Goal: Information Seeking & Learning: Learn about a topic

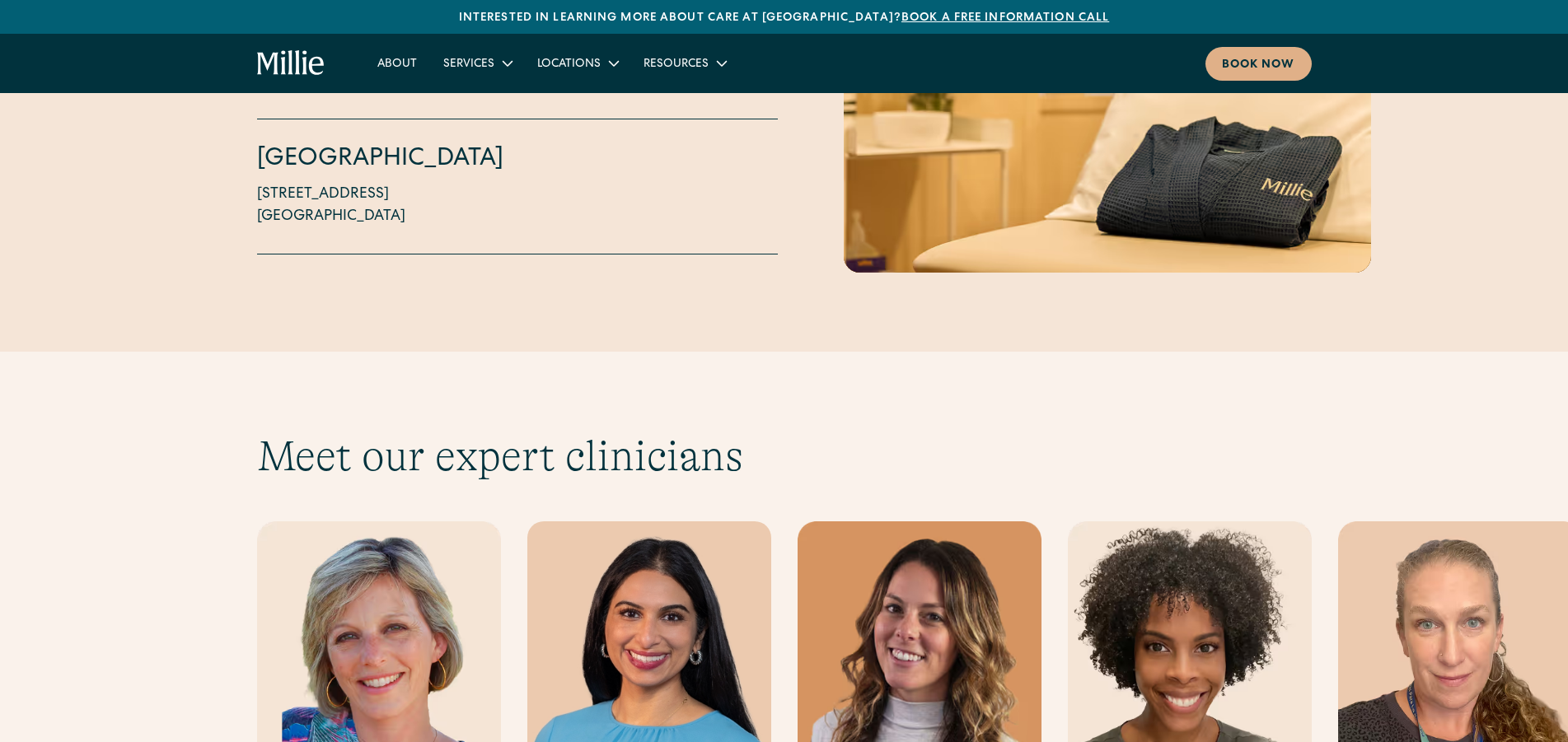
scroll to position [4371, 0]
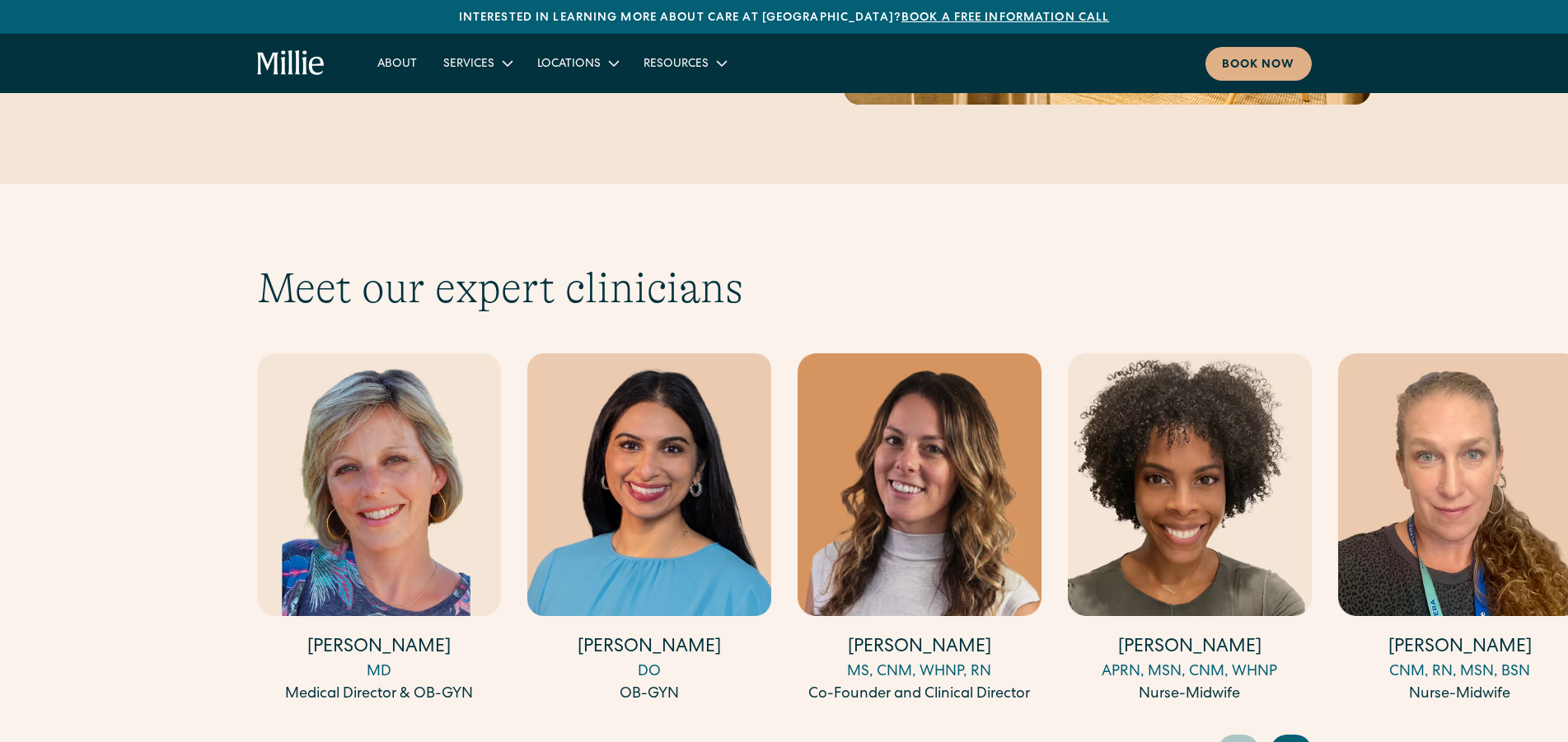
click at [1300, 737] on icon "Next slide" at bounding box center [1293, 750] width 25 height 26
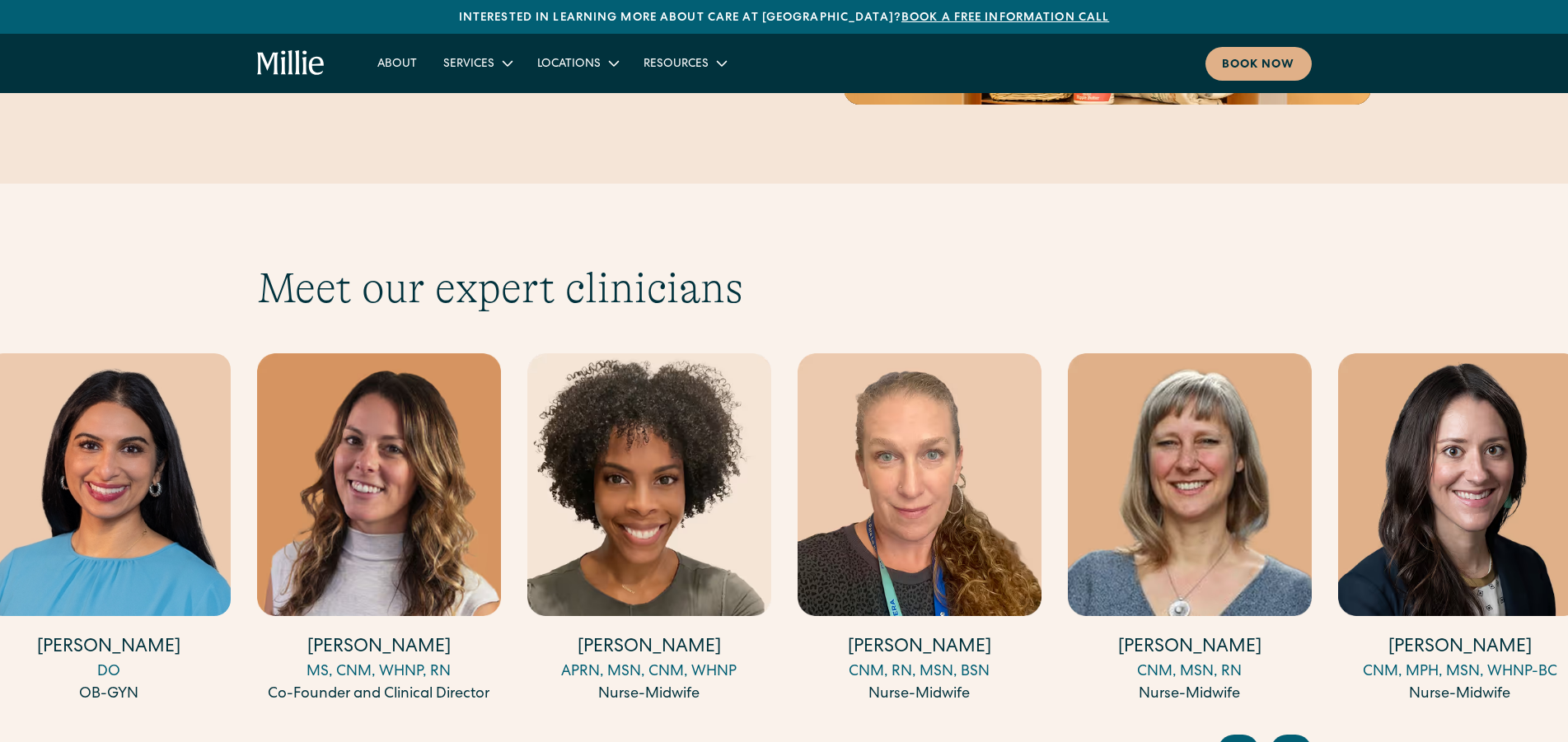
click at [1300, 737] on icon "Next slide" at bounding box center [1293, 750] width 25 height 26
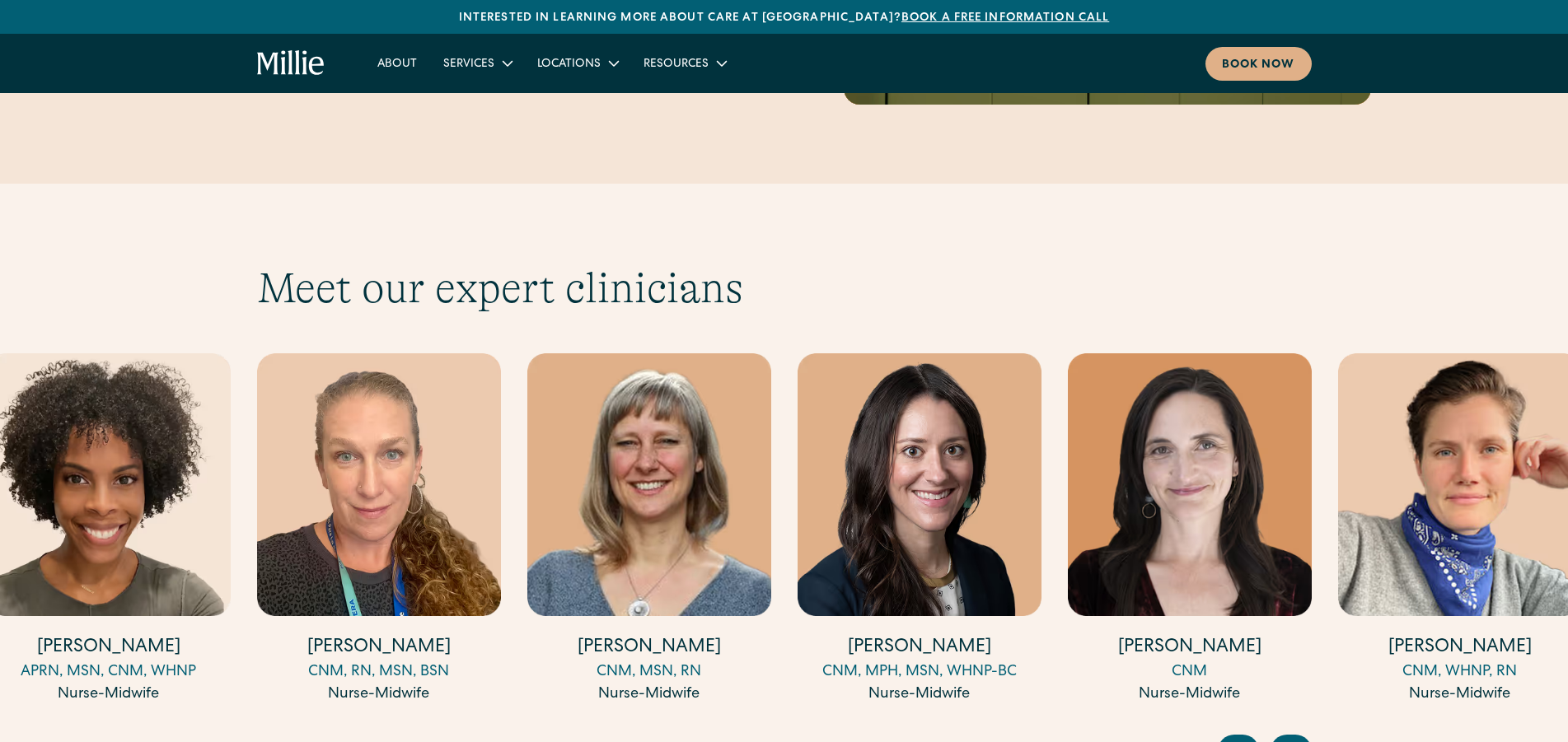
click at [1300, 737] on icon "Next slide" at bounding box center [1293, 750] width 25 height 26
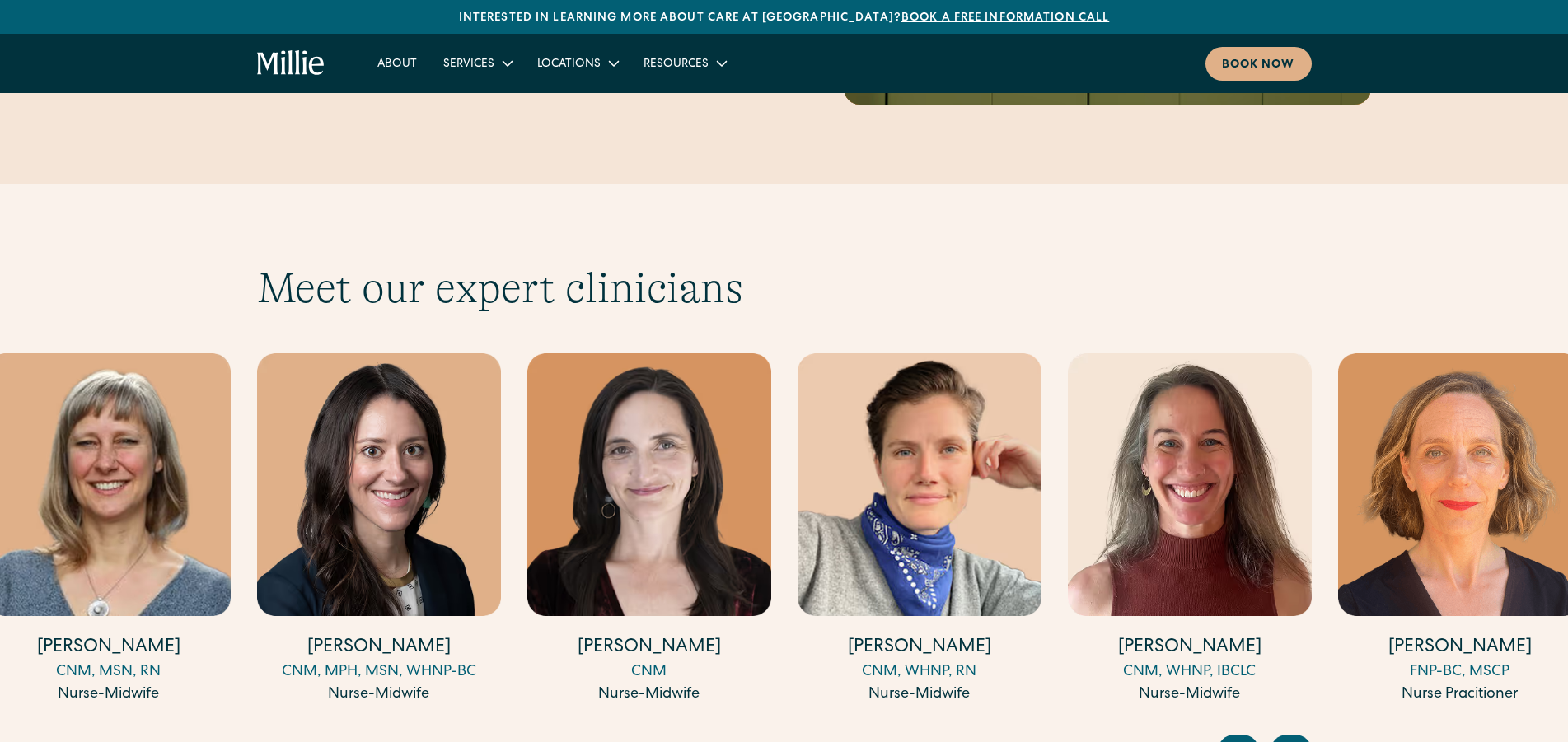
click at [1300, 737] on icon "Next slide" at bounding box center [1293, 750] width 25 height 26
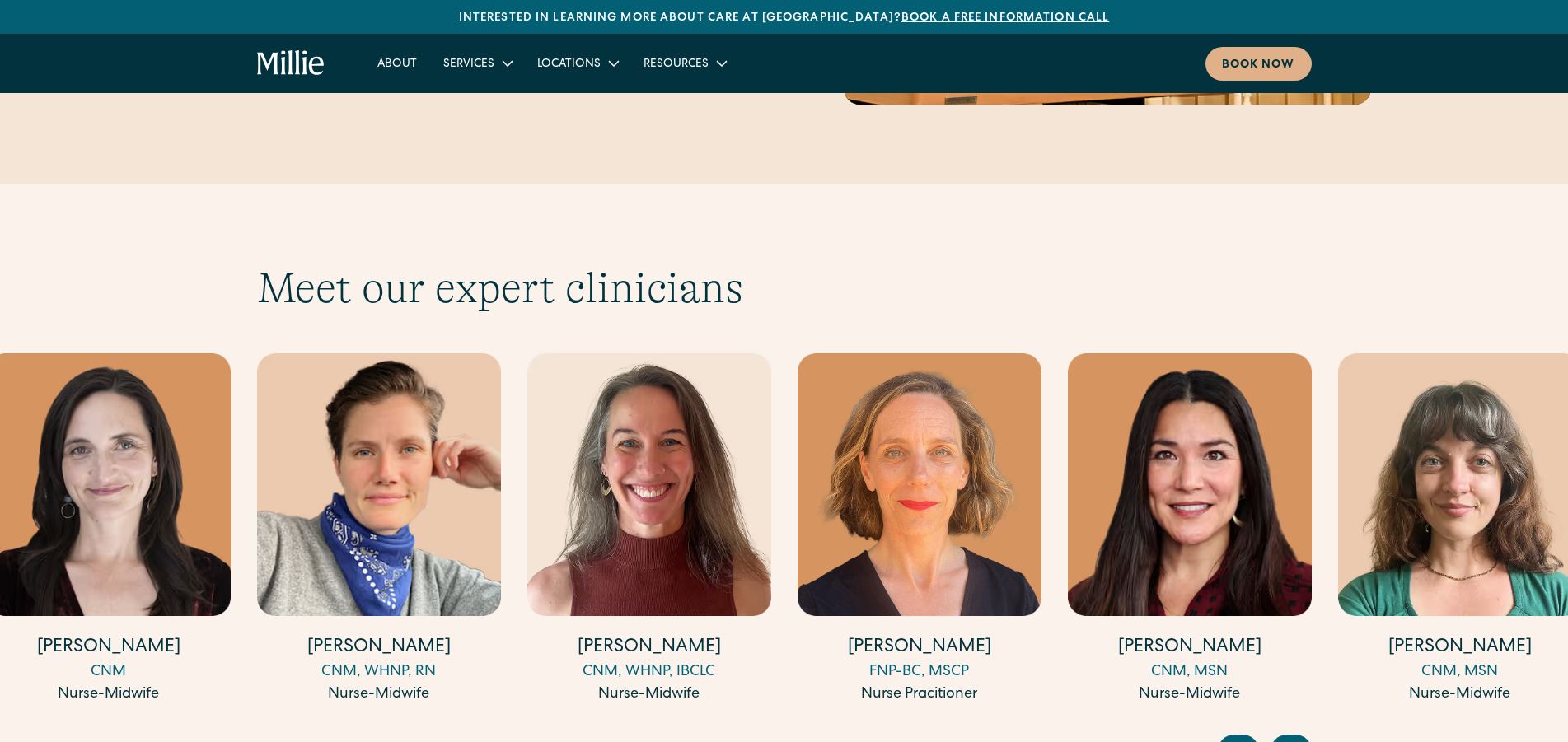
click at [1300, 737] on icon "Next slide" at bounding box center [1293, 750] width 25 height 26
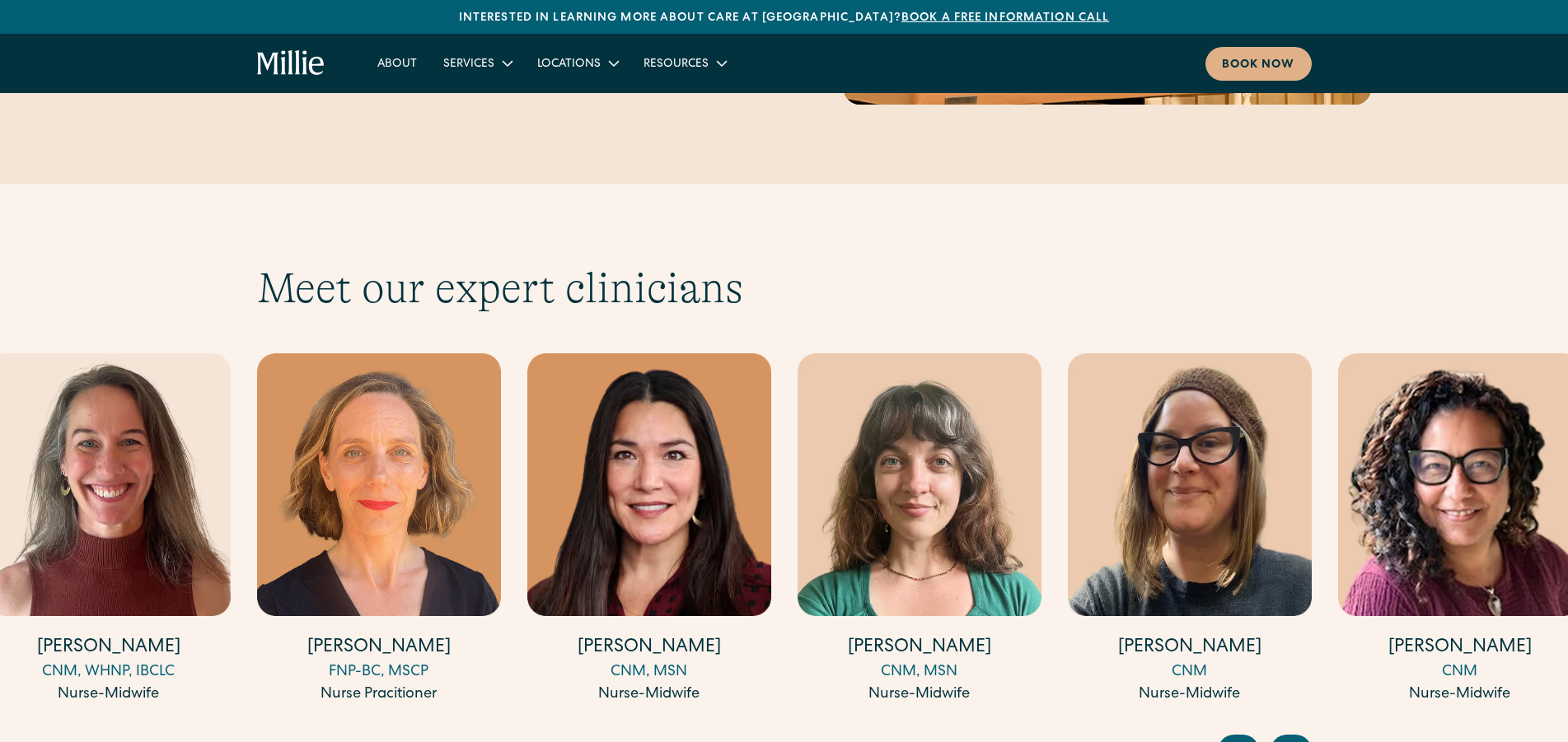
click at [1300, 737] on icon "Next slide" at bounding box center [1293, 750] width 25 height 26
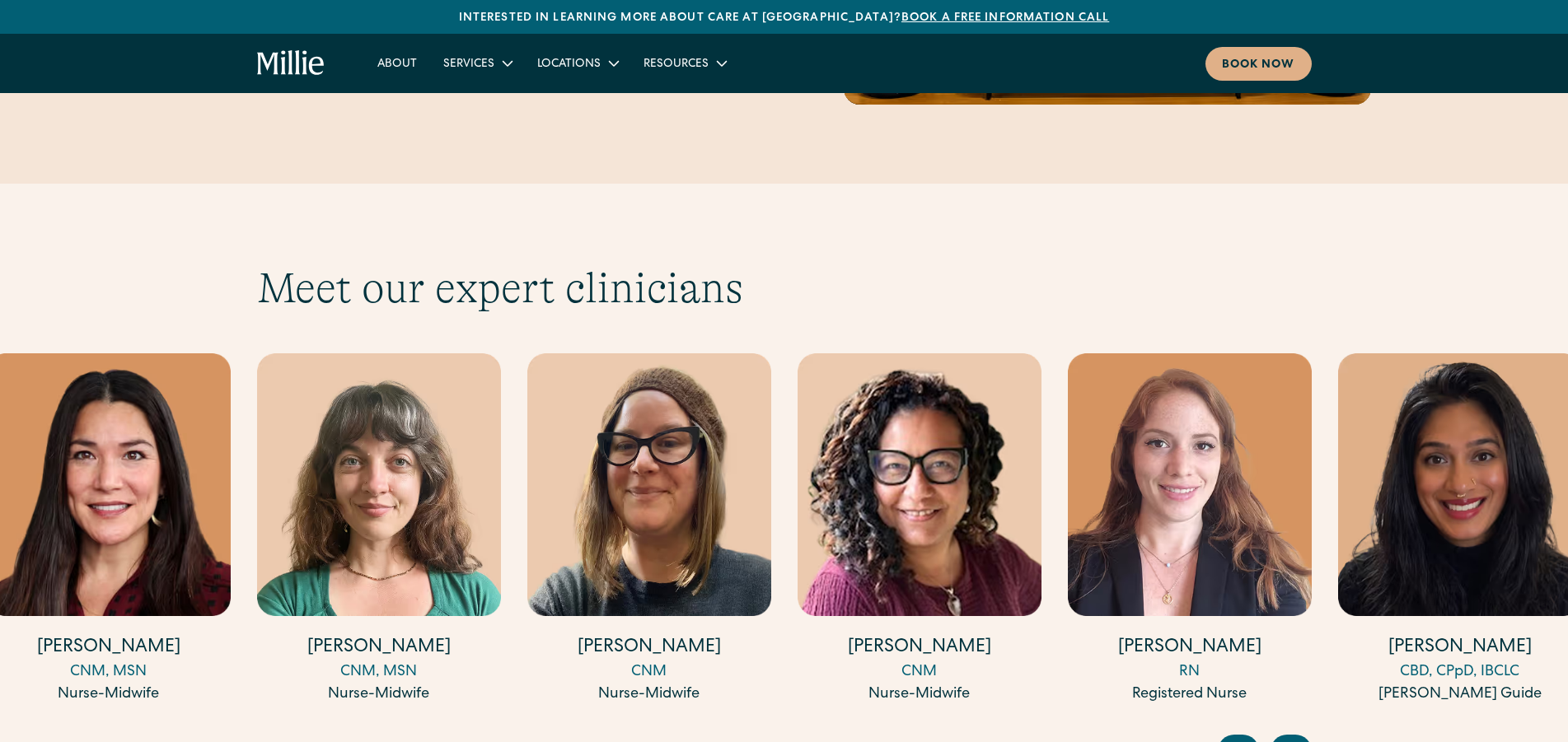
click at [1300, 737] on icon "Next slide" at bounding box center [1293, 750] width 25 height 26
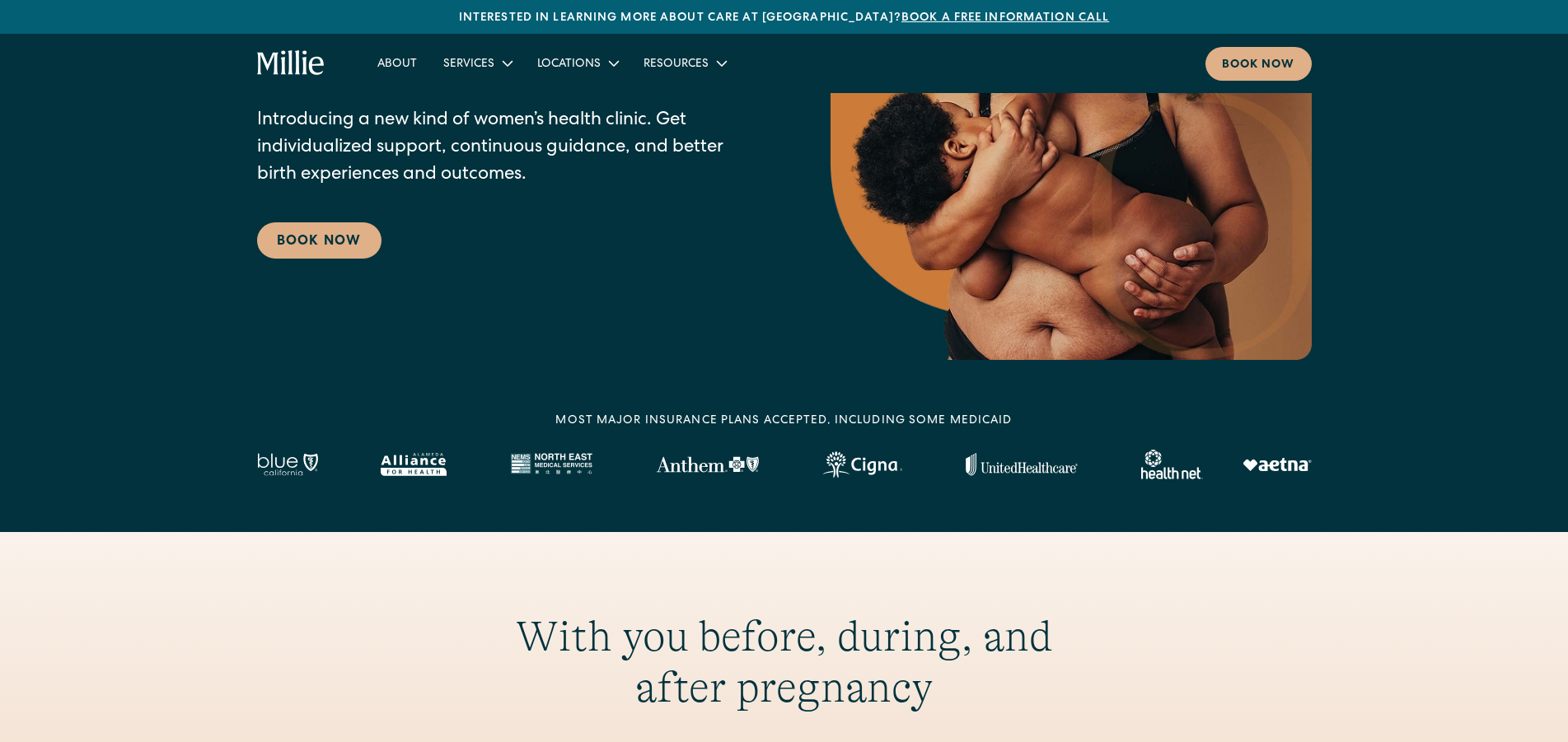
scroll to position [0, 0]
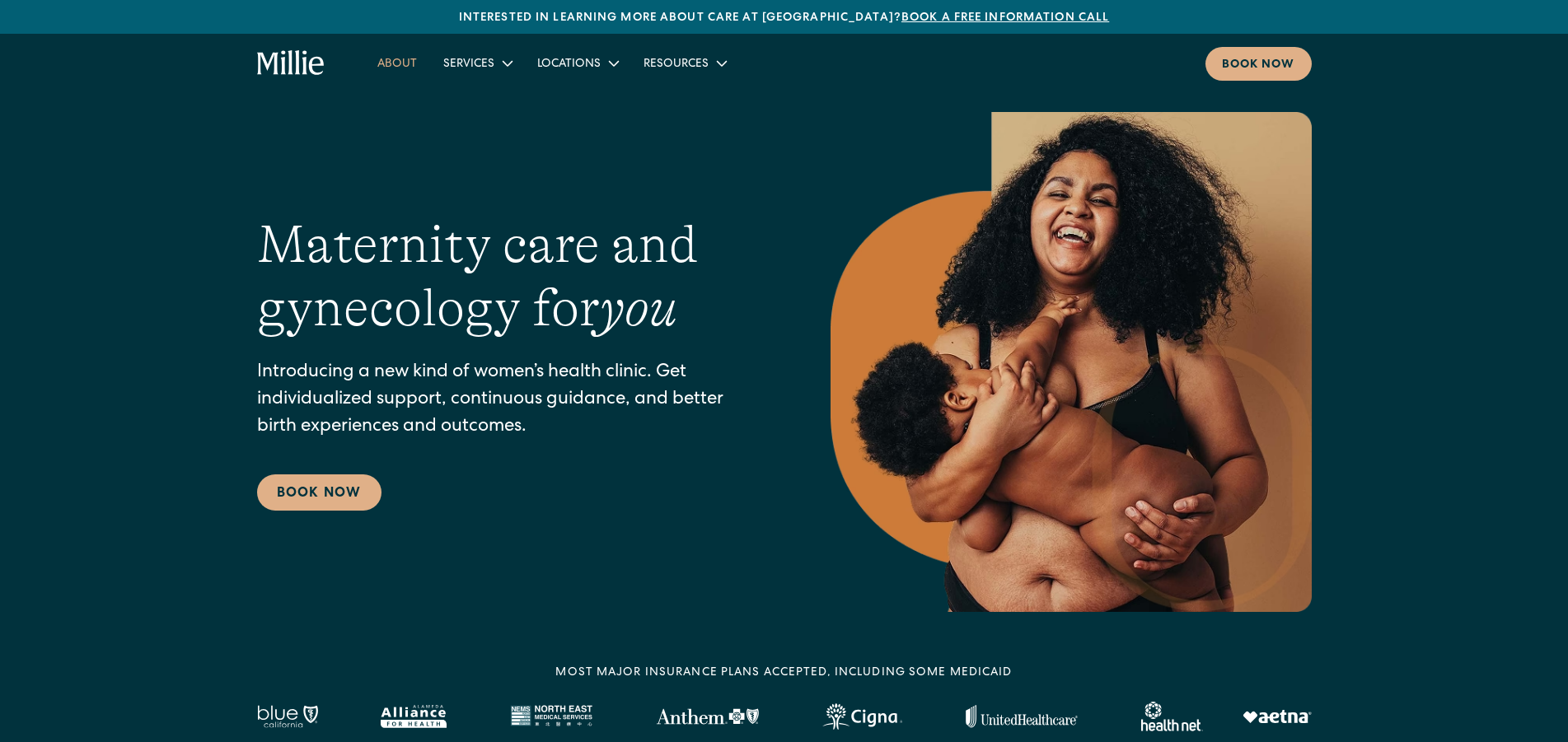
click at [392, 66] on link "About" at bounding box center [397, 63] width 66 height 27
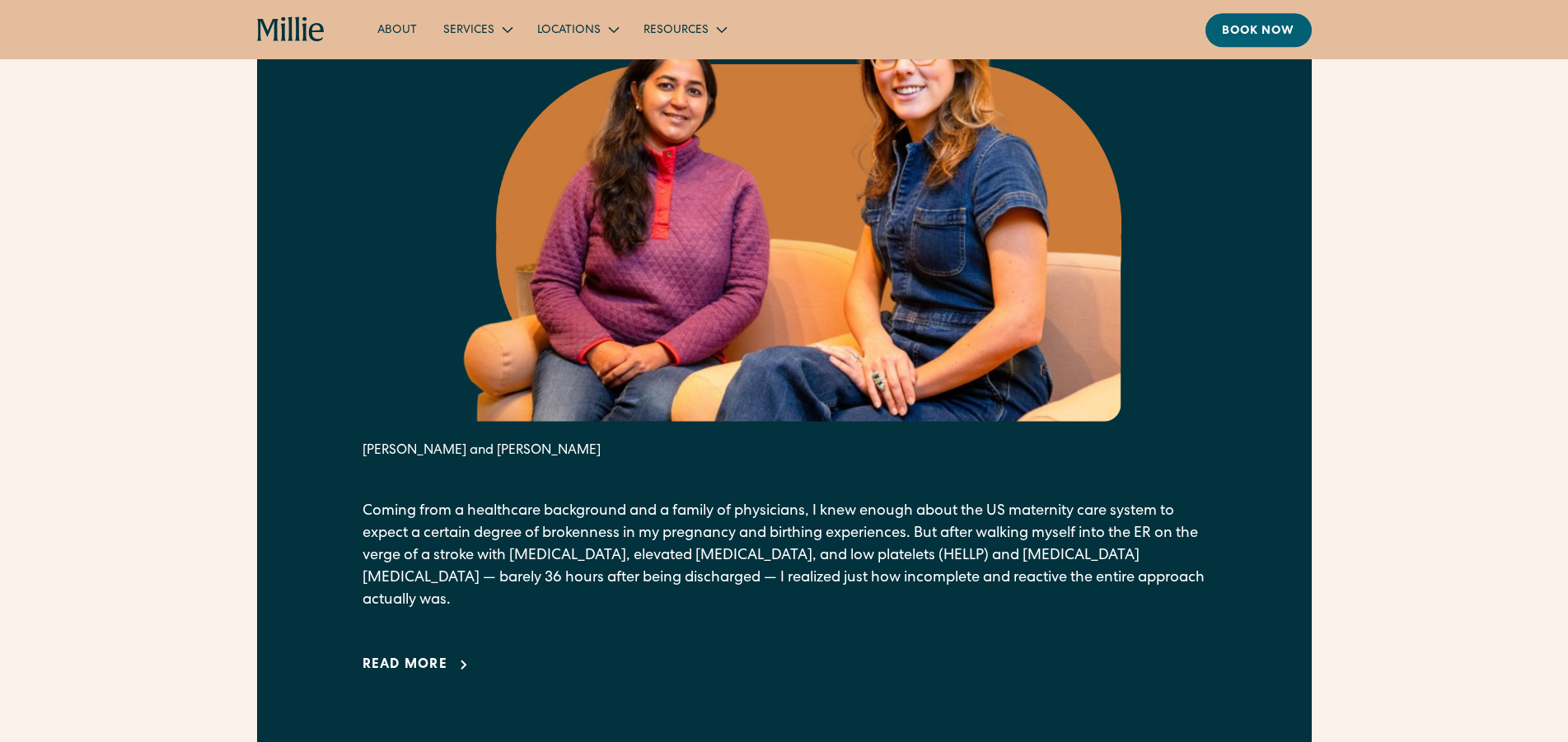
scroll to position [1009, 0]
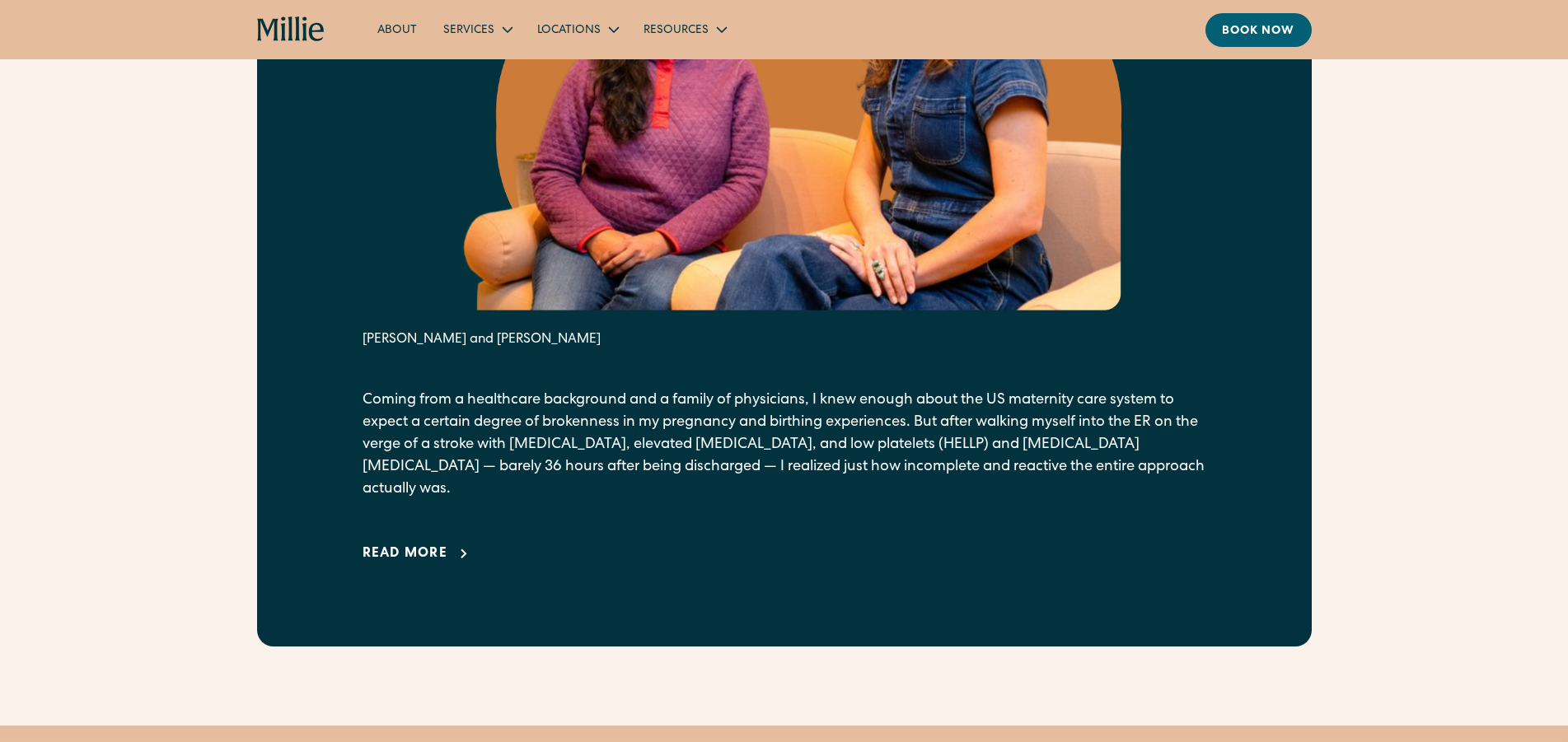
click at [410, 544] on div "Read more" at bounding box center [405, 554] width 86 height 20
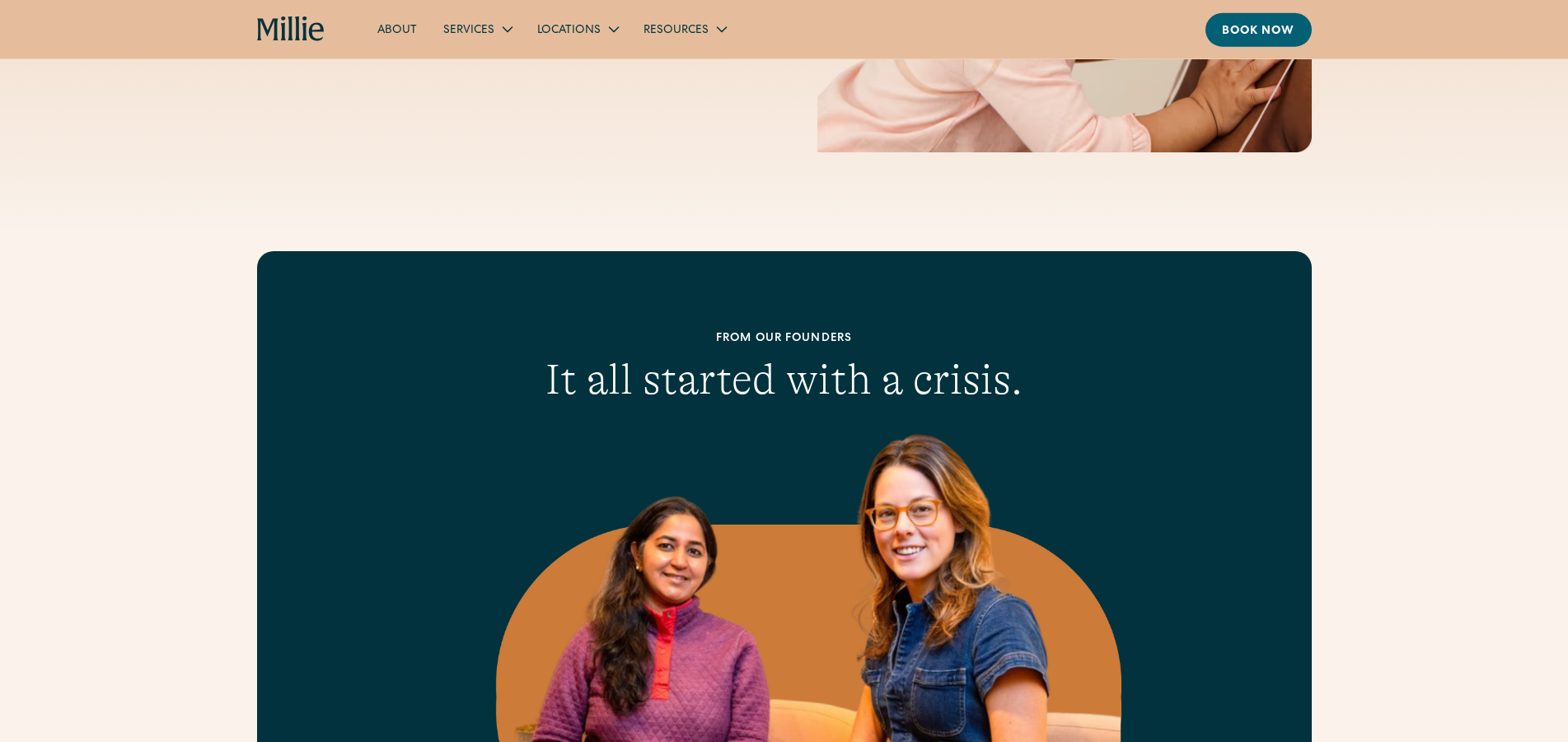
scroll to position [336, 0]
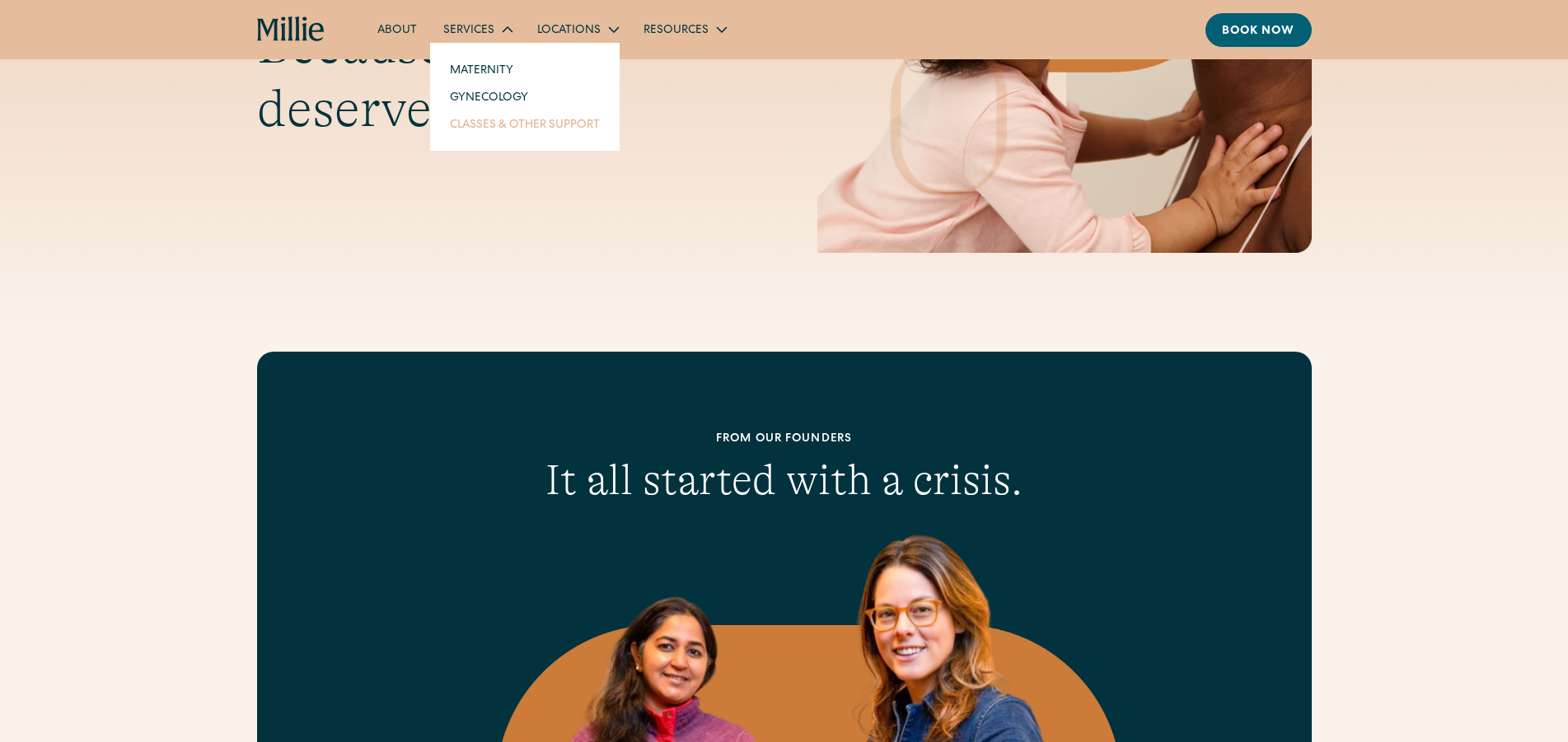
click at [490, 128] on link "Classes & Other Support" at bounding box center [524, 124] width 176 height 27
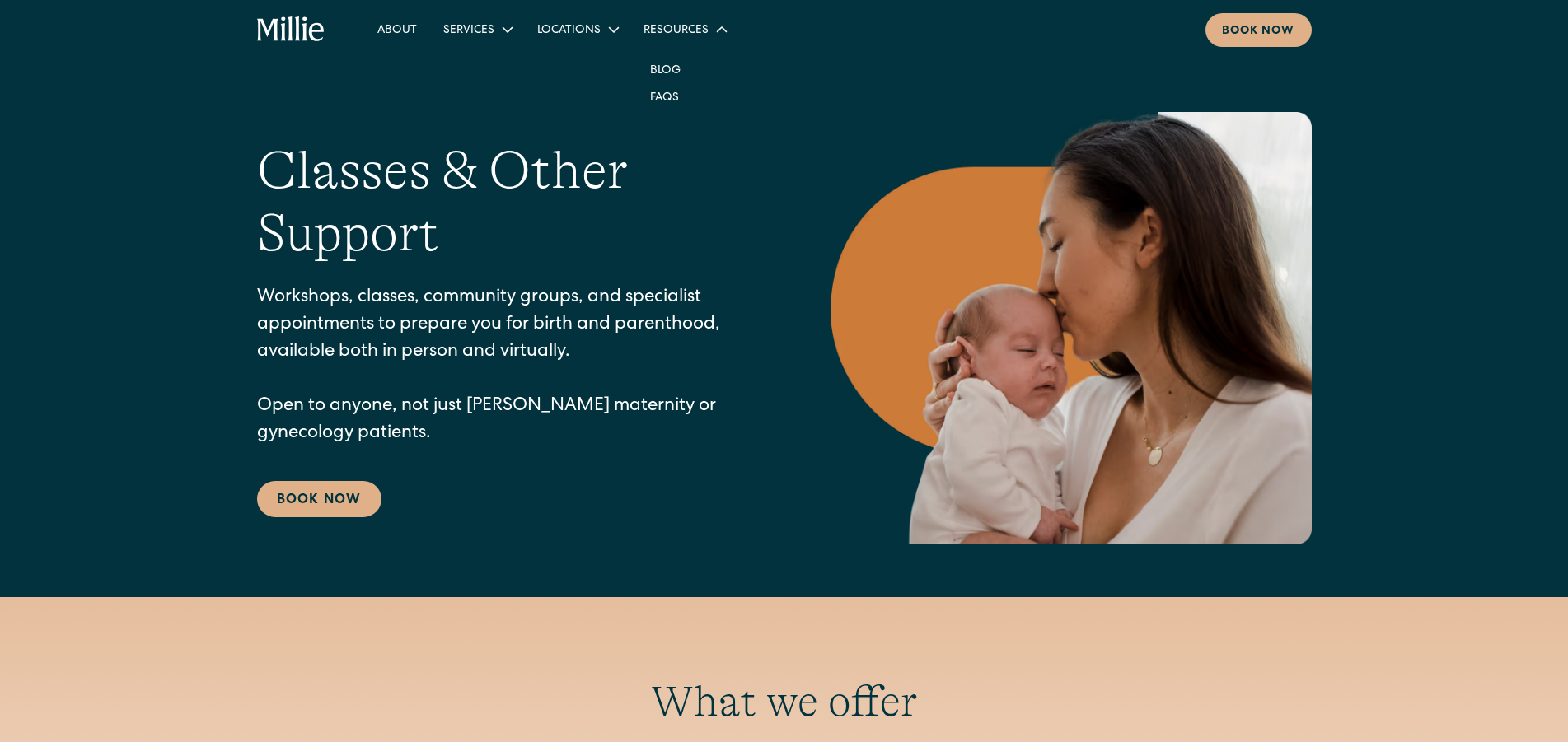
click at [674, 25] on div "Resources" at bounding box center [677, 31] width 66 height 17
click at [661, 64] on link "Blog" at bounding box center [665, 69] width 57 height 27
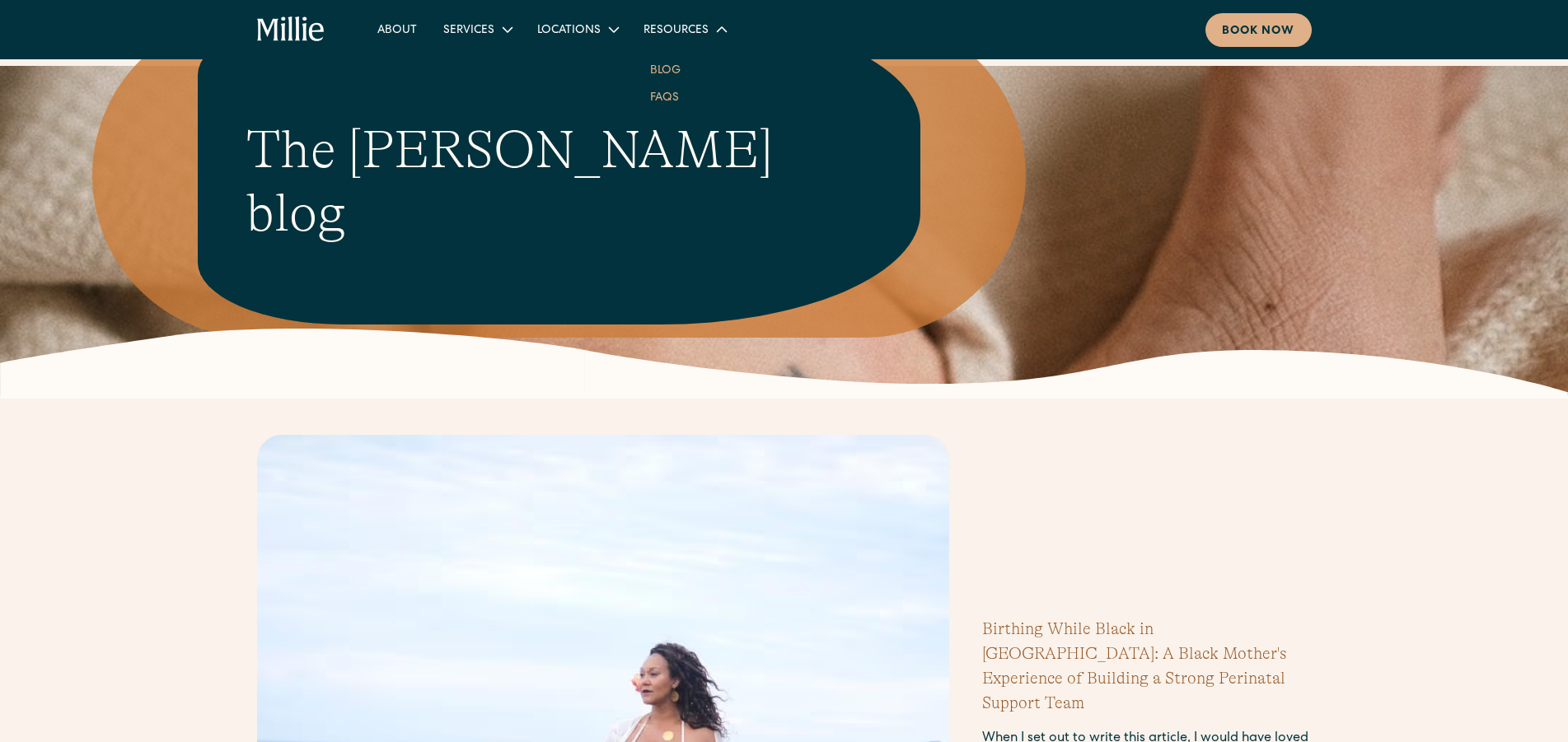
click at [667, 92] on link "FAQs" at bounding box center [664, 96] width 55 height 27
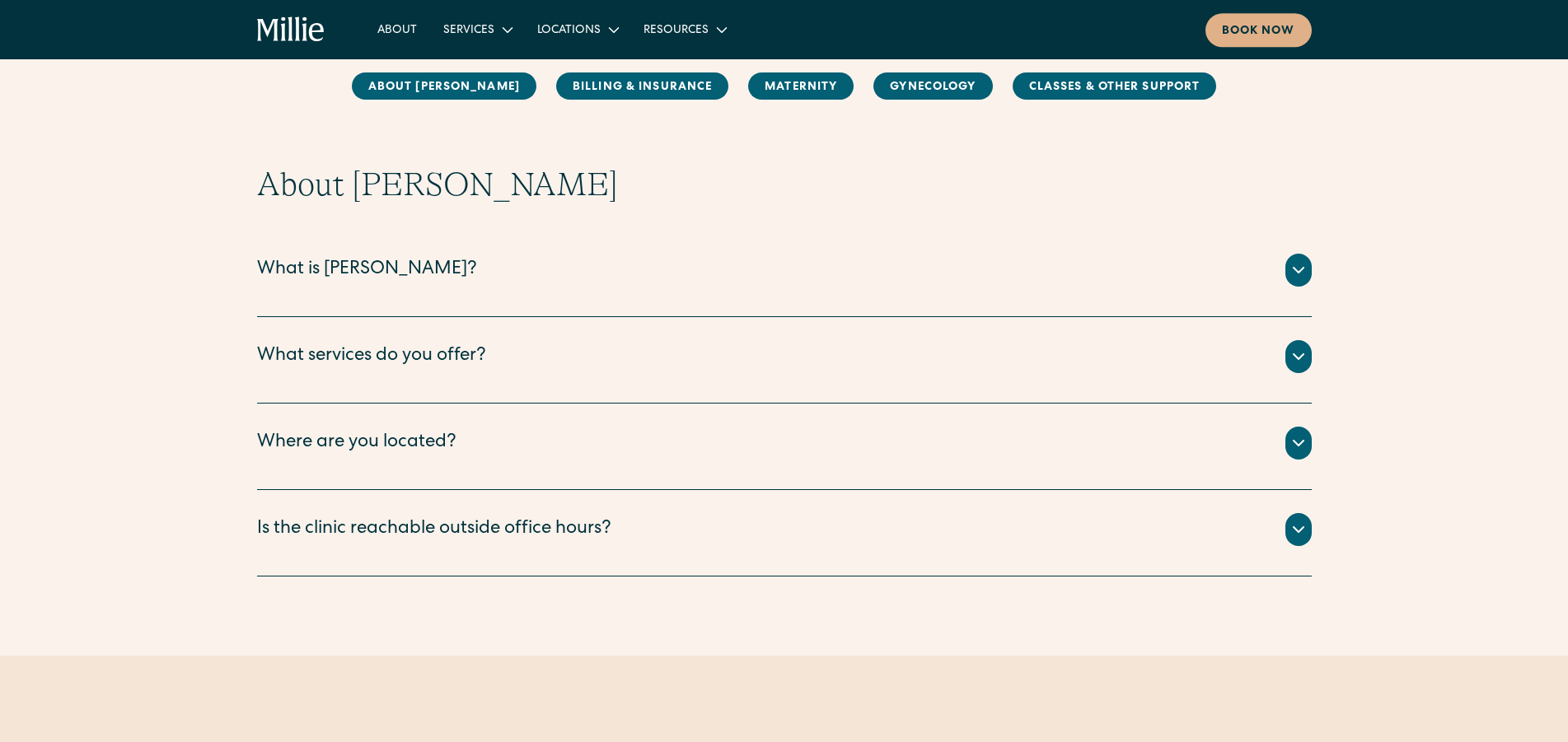
scroll to position [168, 0]
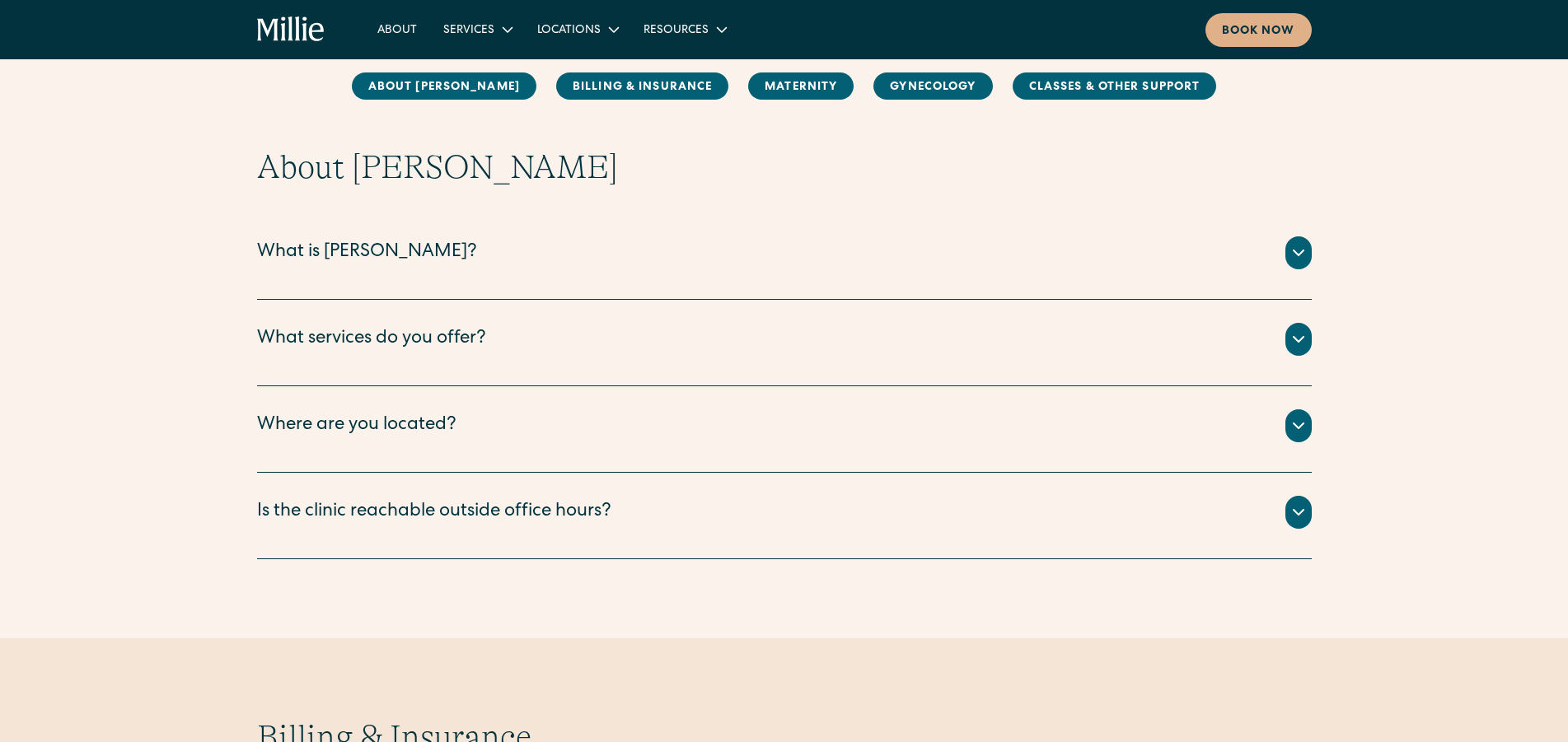
click at [1307, 253] on icon at bounding box center [1298, 252] width 20 height 20
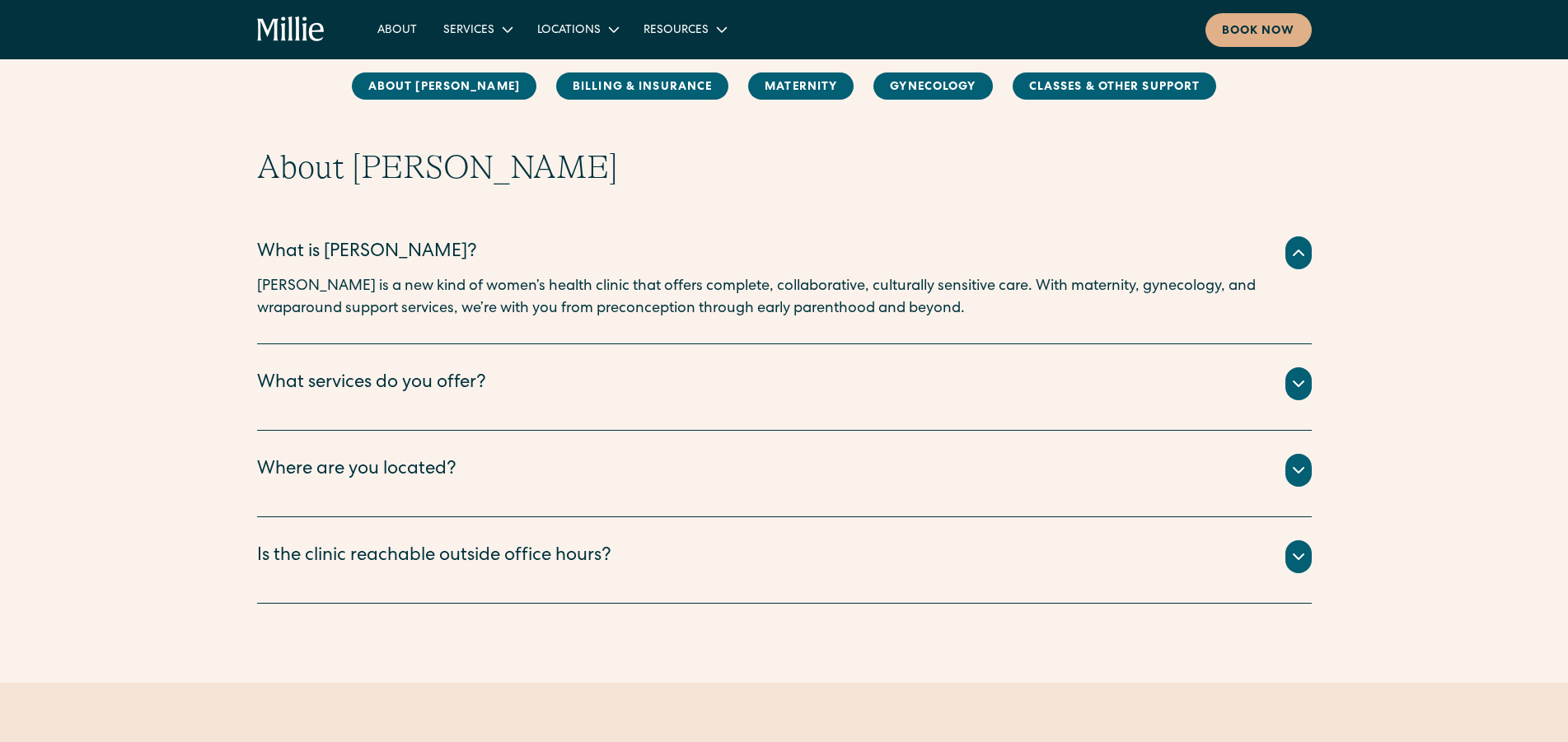
click at [1300, 389] on icon at bounding box center [1298, 384] width 20 height 20
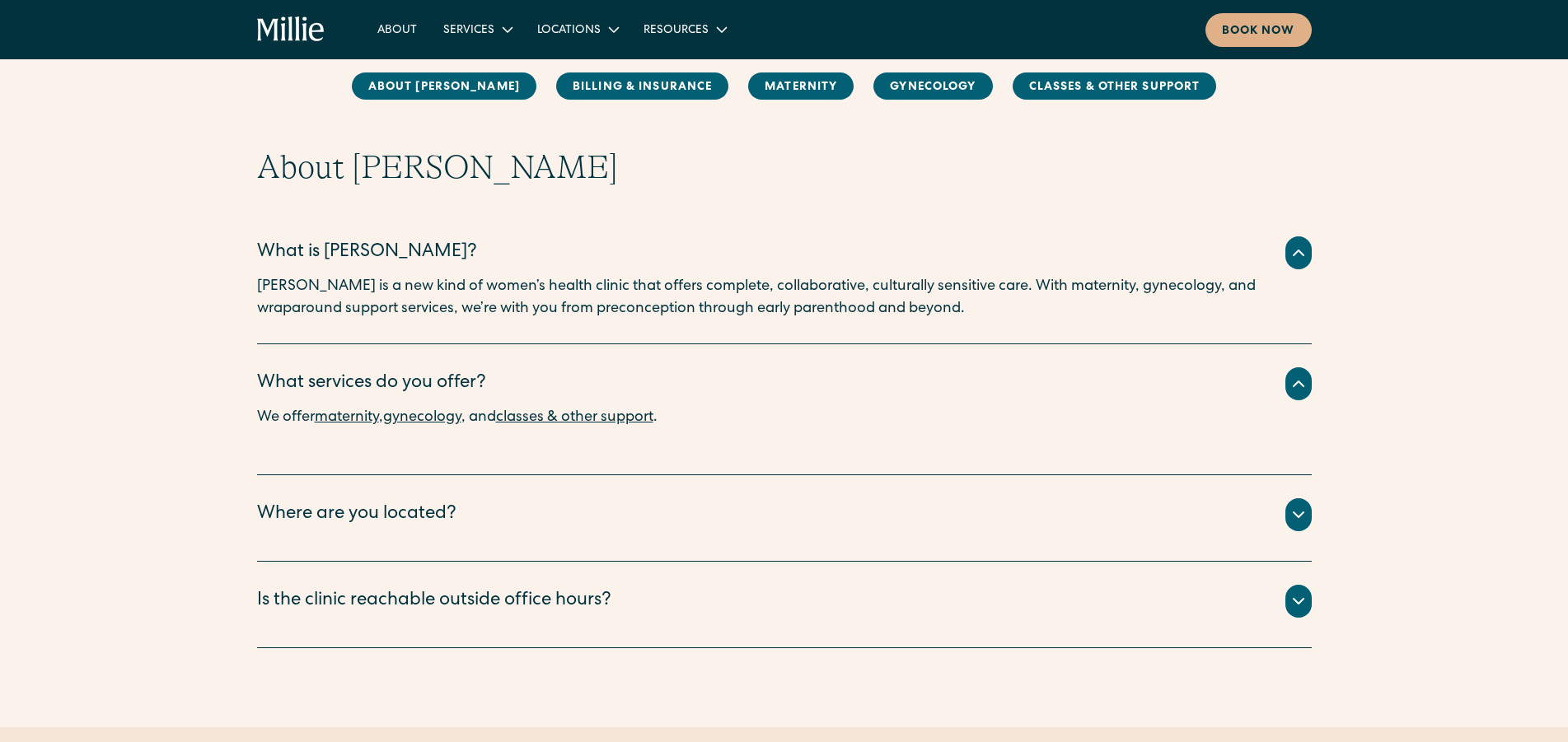
click at [1304, 603] on icon at bounding box center [1298, 601] width 20 height 20
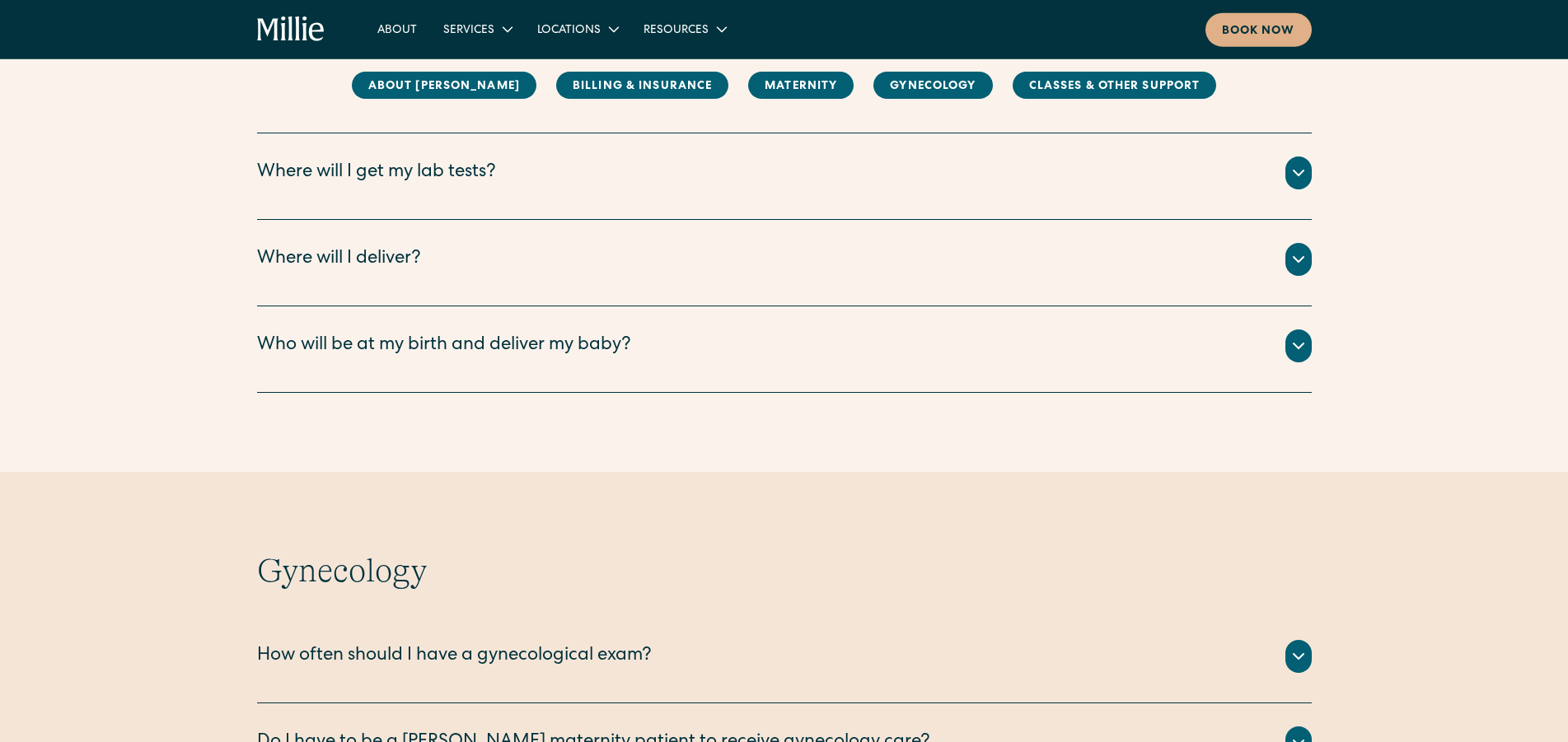
scroll to position [2102, 0]
